Goal: Transaction & Acquisition: Purchase product/service

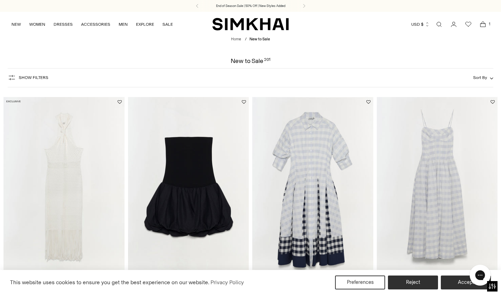
click at [477, 79] on span "Sort By" at bounding box center [480, 77] width 14 height 5
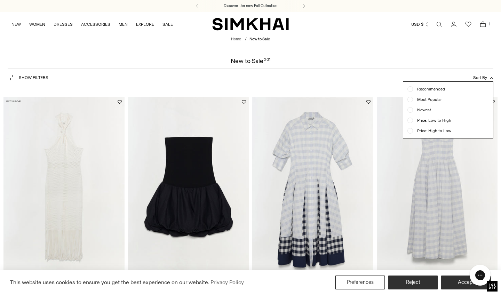
click at [424, 108] on span "Newest" at bounding box center [422, 110] width 18 height 6
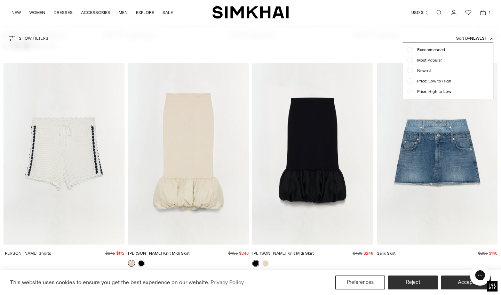
scroll to position [220, 0]
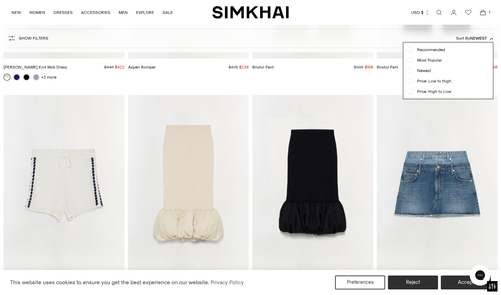
click at [351, 44] on div "Show Filters Show Filters Sort By Newest Recommended Most Popular" at bounding box center [251, 38] width 486 height 19
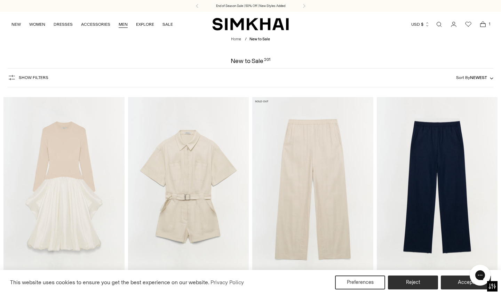
scroll to position [0, 0]
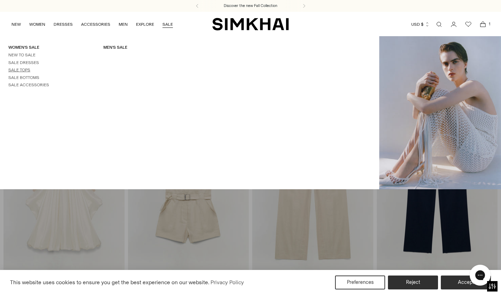
click at [14, 68] on link "Sale Tops" at bounding box center [19, 70] width 22 height 5
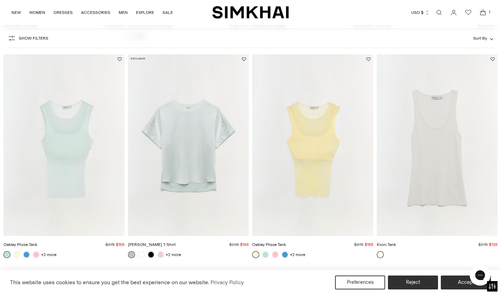
scroll to position [500, 0]
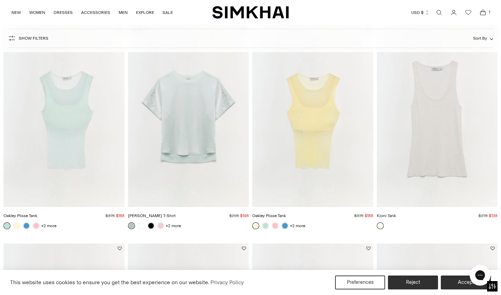
click at [0, 0] on img "Addy Satin T-Shirt" at bounding box center [0, 0] width 0 height 0
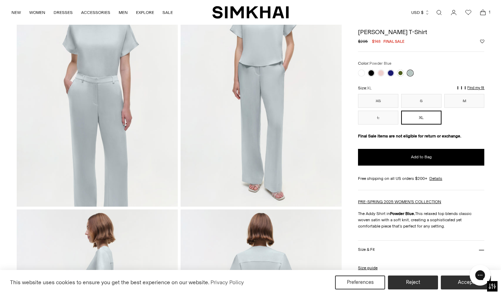
scroll to position [77, 0]
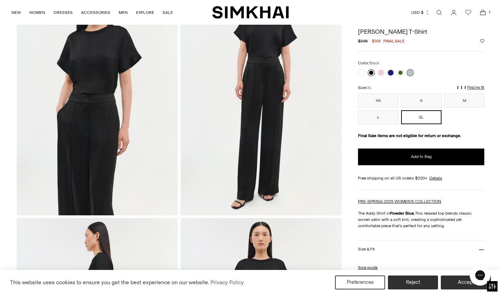
click at [371, 73] on link at bounding box center [371, 72] width 7 height 7
